Goal: Transaction & Acquisition: Purchase product/service

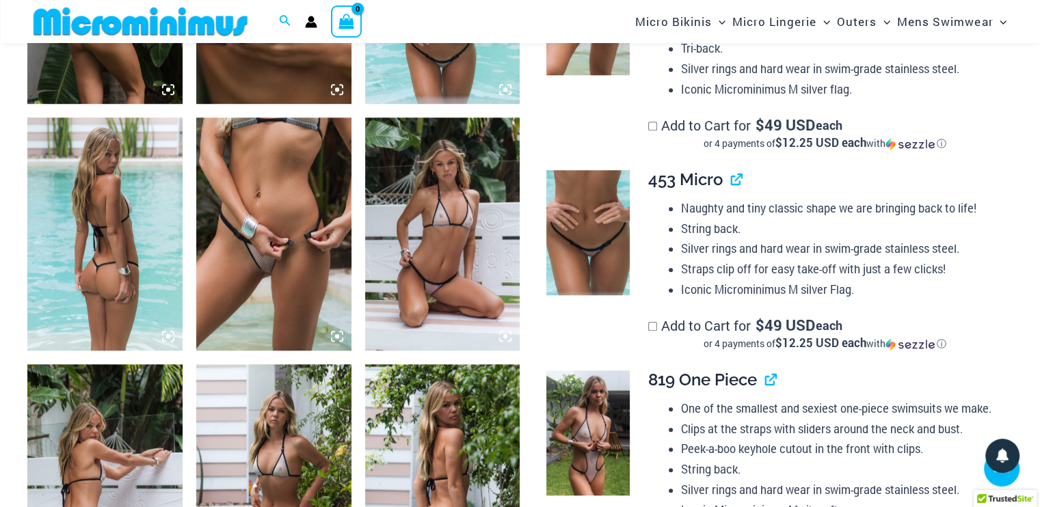
scroll to position [1082, 0]
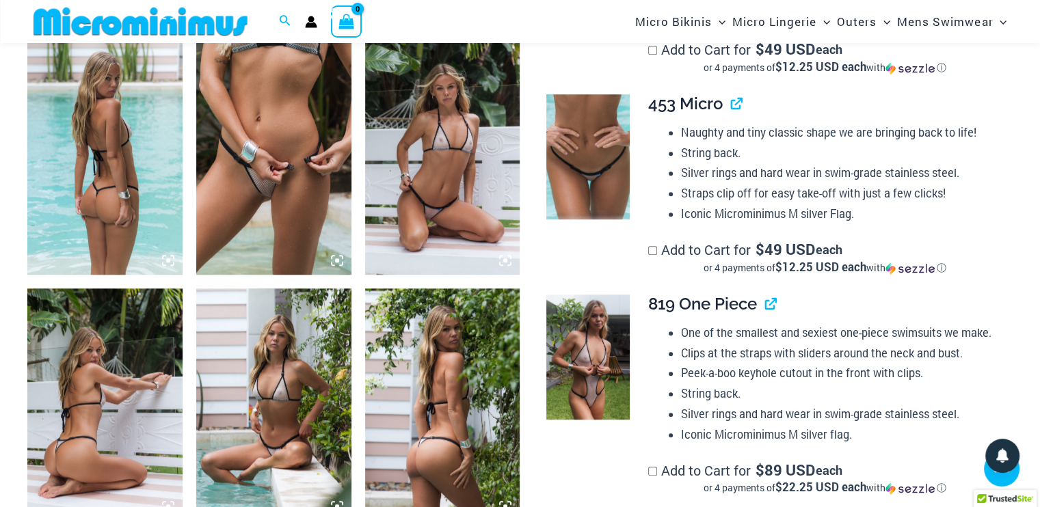
click at [241, 203] on img at bounding box center [273, 158] width 155 height 232
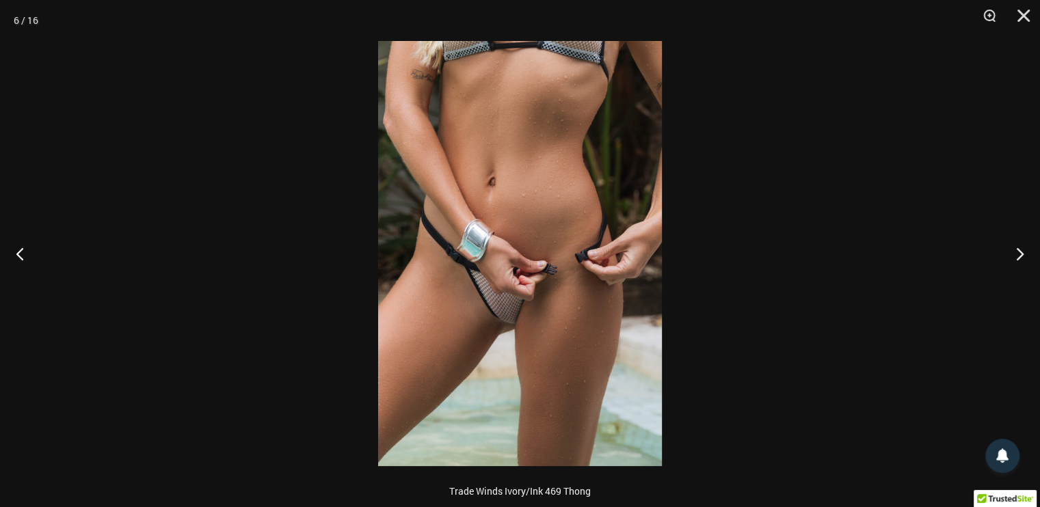
click at [540, 291] on img at bounding box center [520, 253] width 284 height 425
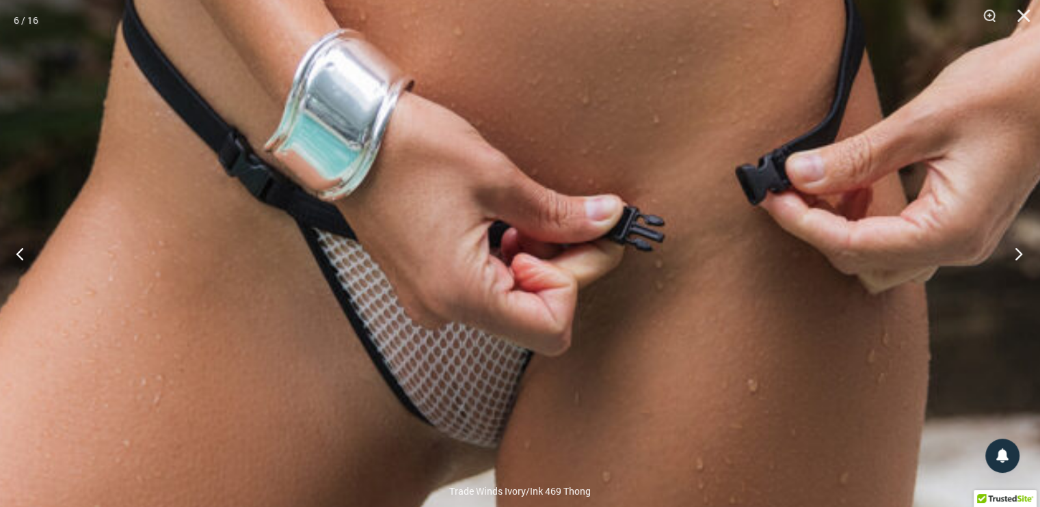
click at [1019, 253] on button "Next" at bounding box center [1014, 253] width 51 height 68
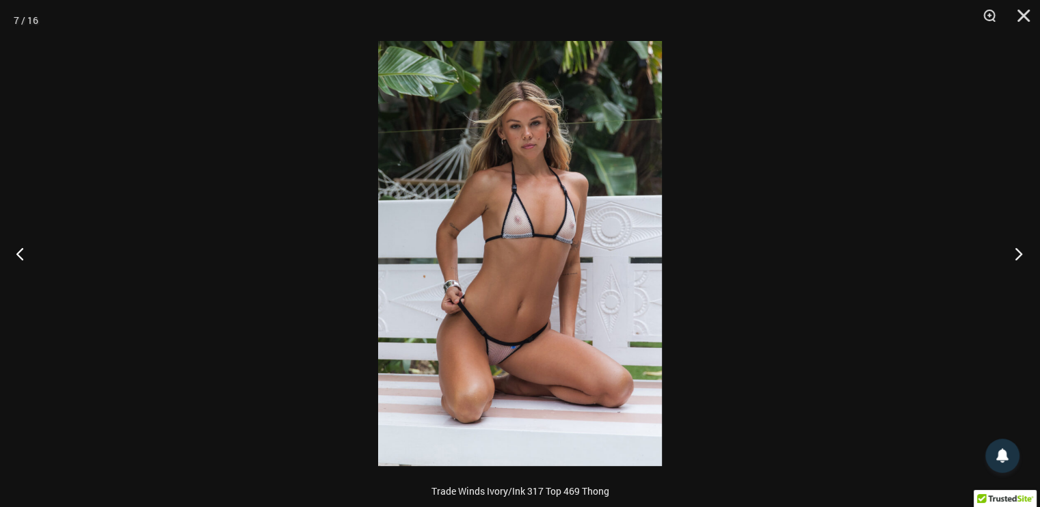
click at [1019, 253] on button "Next" at bounding box center [1014, 253] width 51 height 68
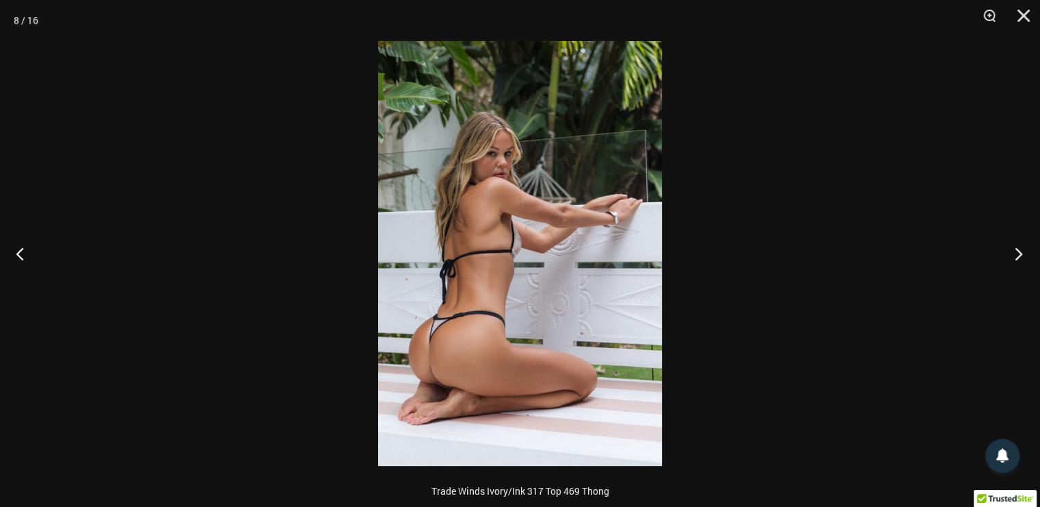
click at [1019, 253] on button "Next" at bounding box center [1014, 253] width 51 height 68
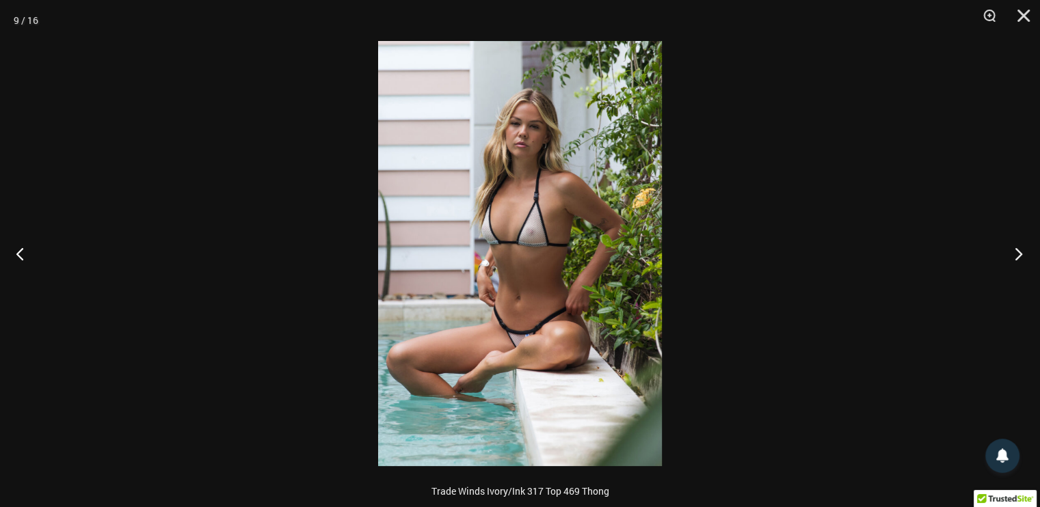
click at [1019, 253] on button "Next" at bounding box center [1014, 253] width 51 height 68
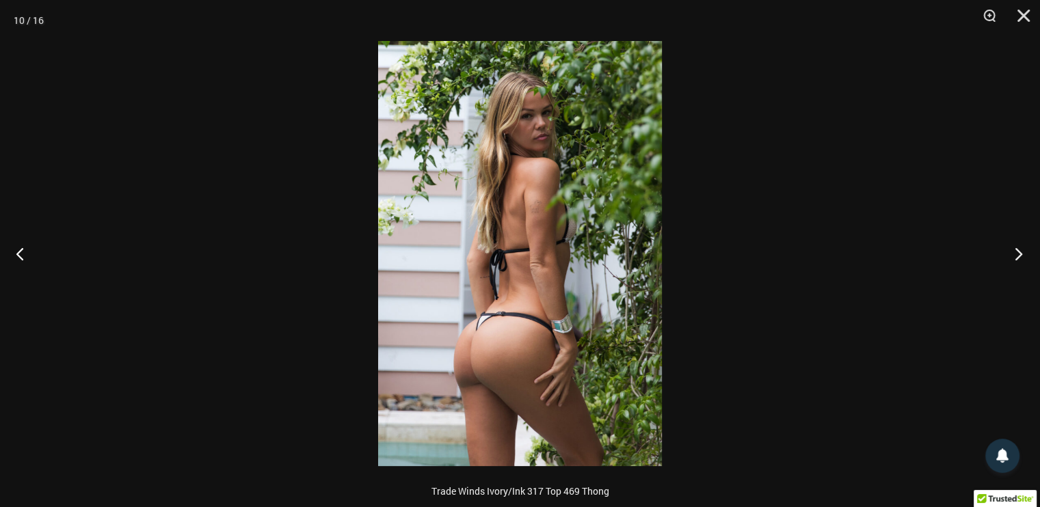
click at [1019, 253] on button "Next" at bounding box center [1014, 253] width 51 height 68
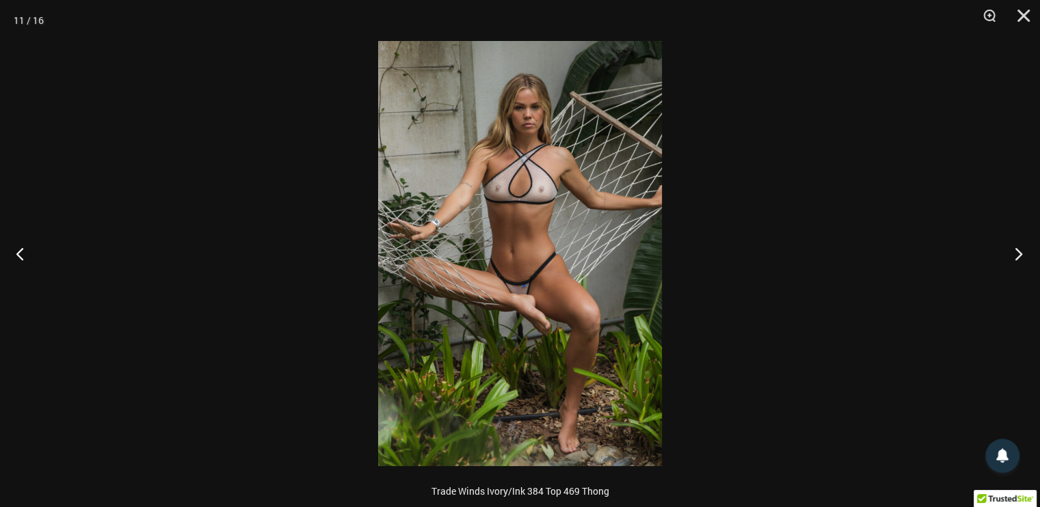
click at [1019, 253] on button "Next" at bounding box center [1014, 253] width 51 height 68
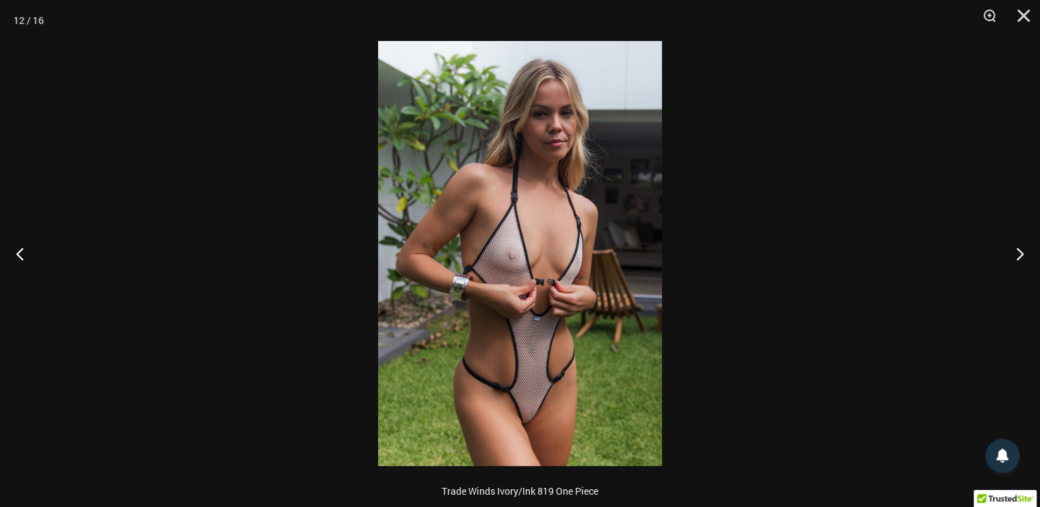
click at [554, 404] on img at bounding box center [520, 253] width 284 height 425
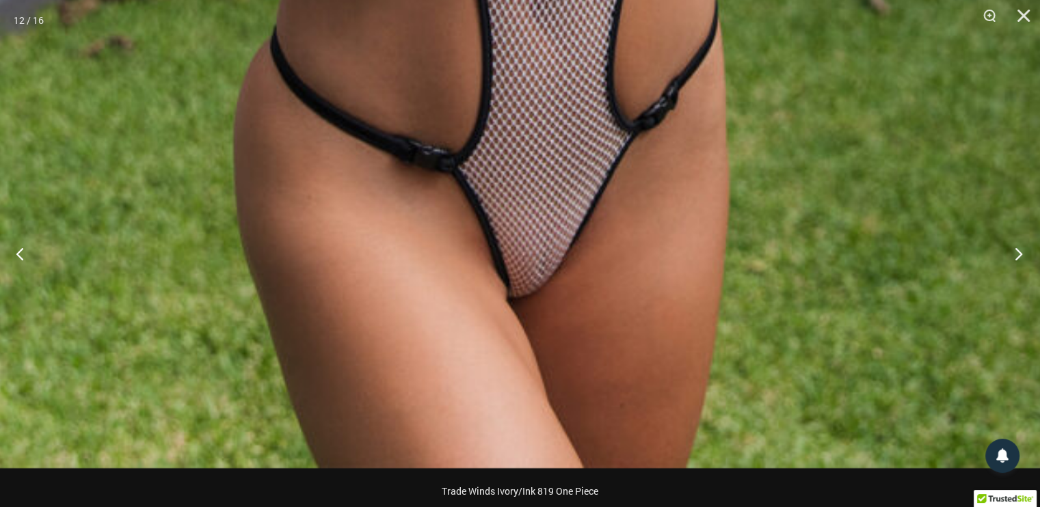
click at [1018, 255] on button "Next" at bounding box center [1014, 253] width 51 height 68
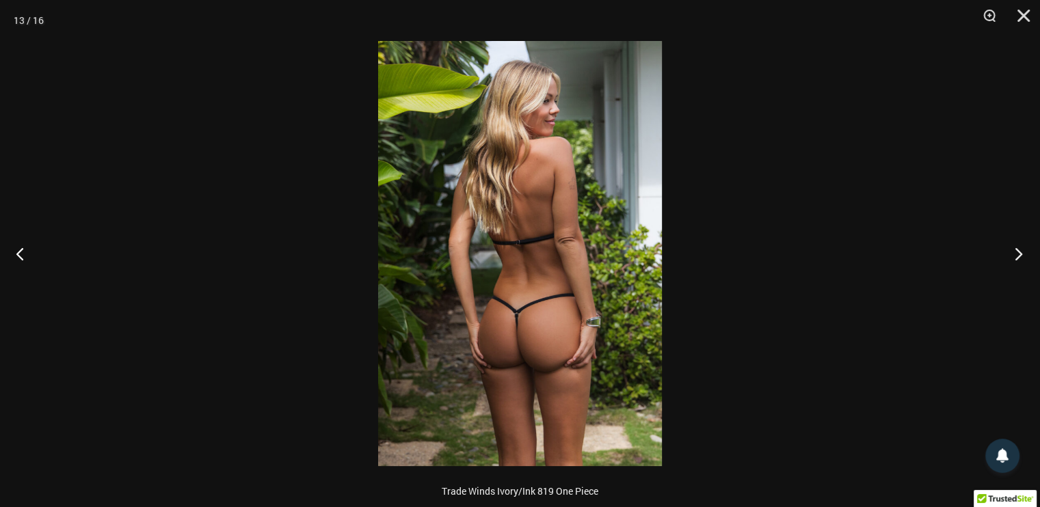
click at [1019, 256] on button "Next" at bounding box center [1014, 253] width 51 height 68
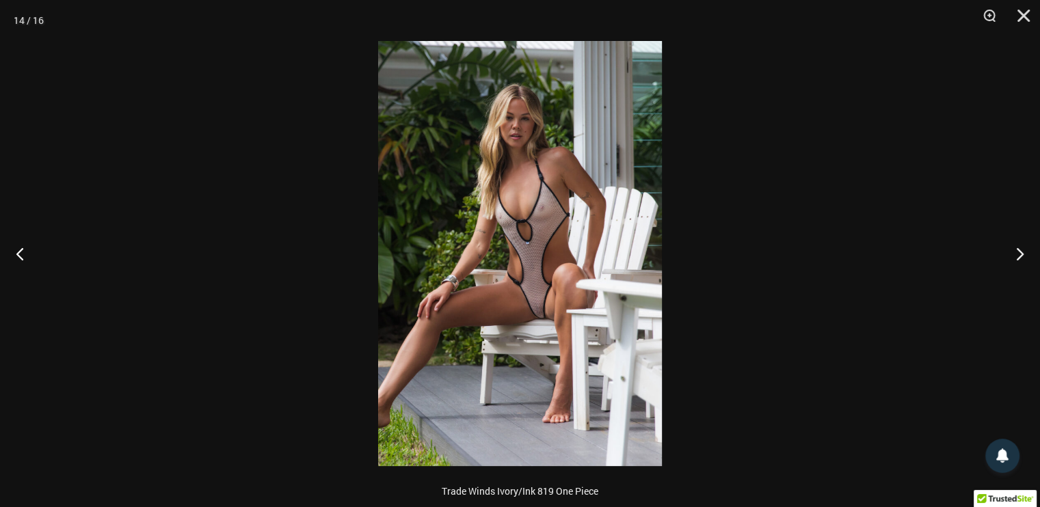
click at [546, 327] on img at bounding box center [520, 253] width 284 height 425
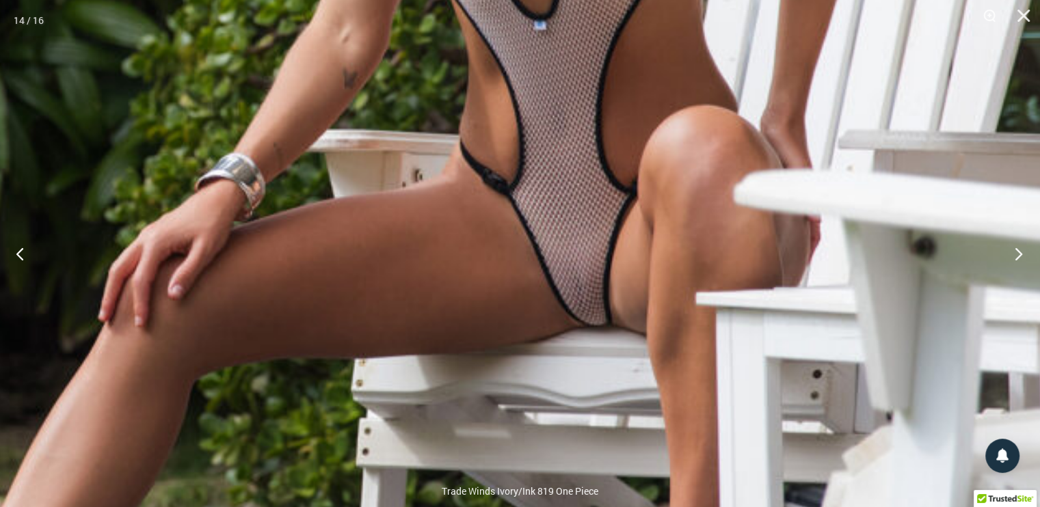
click at [1015, 250] on button "Next" at bounding box center [1014, 253] width 51 height 68
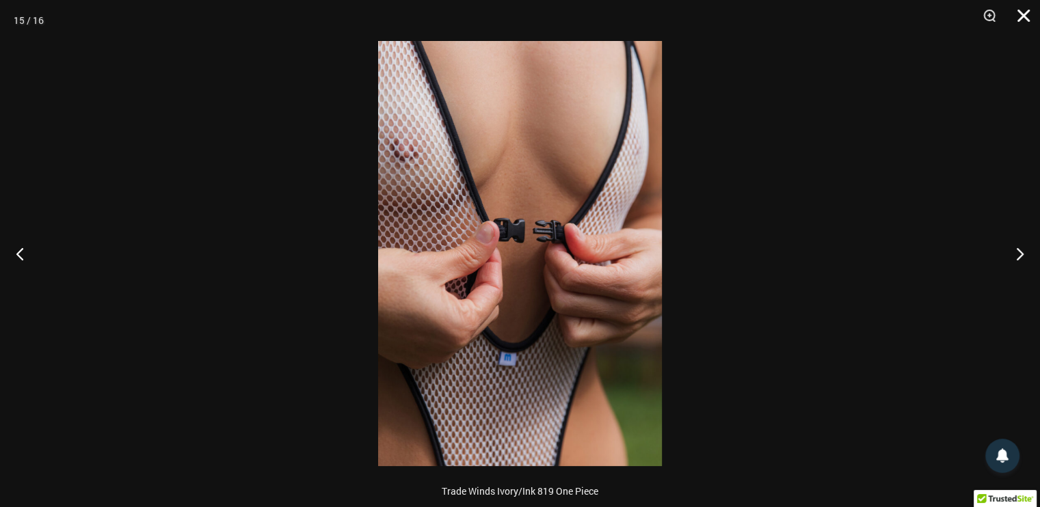
click at [1026, 18] on button "Close" at bounding box center [1019, 20] width 34 height 41
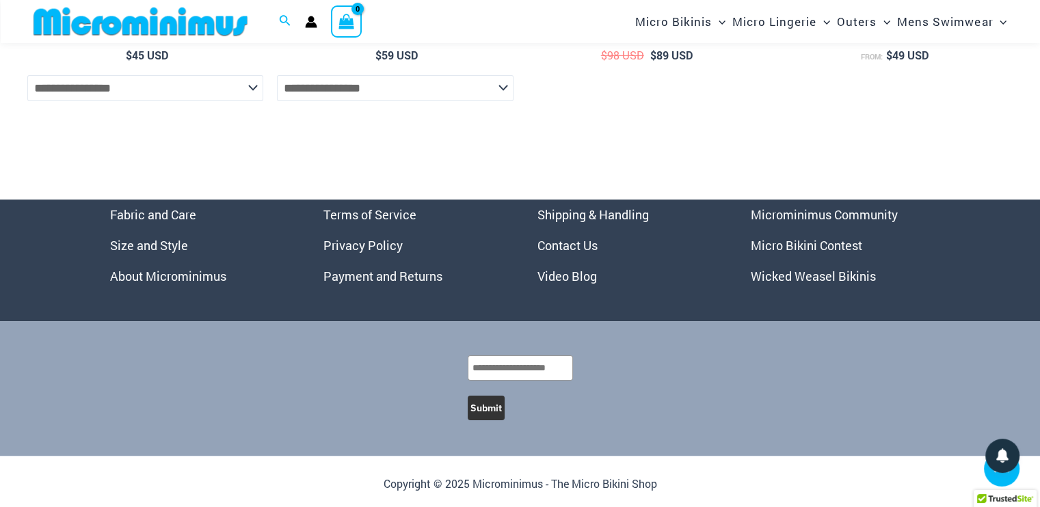
scroll to position [5347, 0]
